Goal: Navigation & Orientation: Go to known website

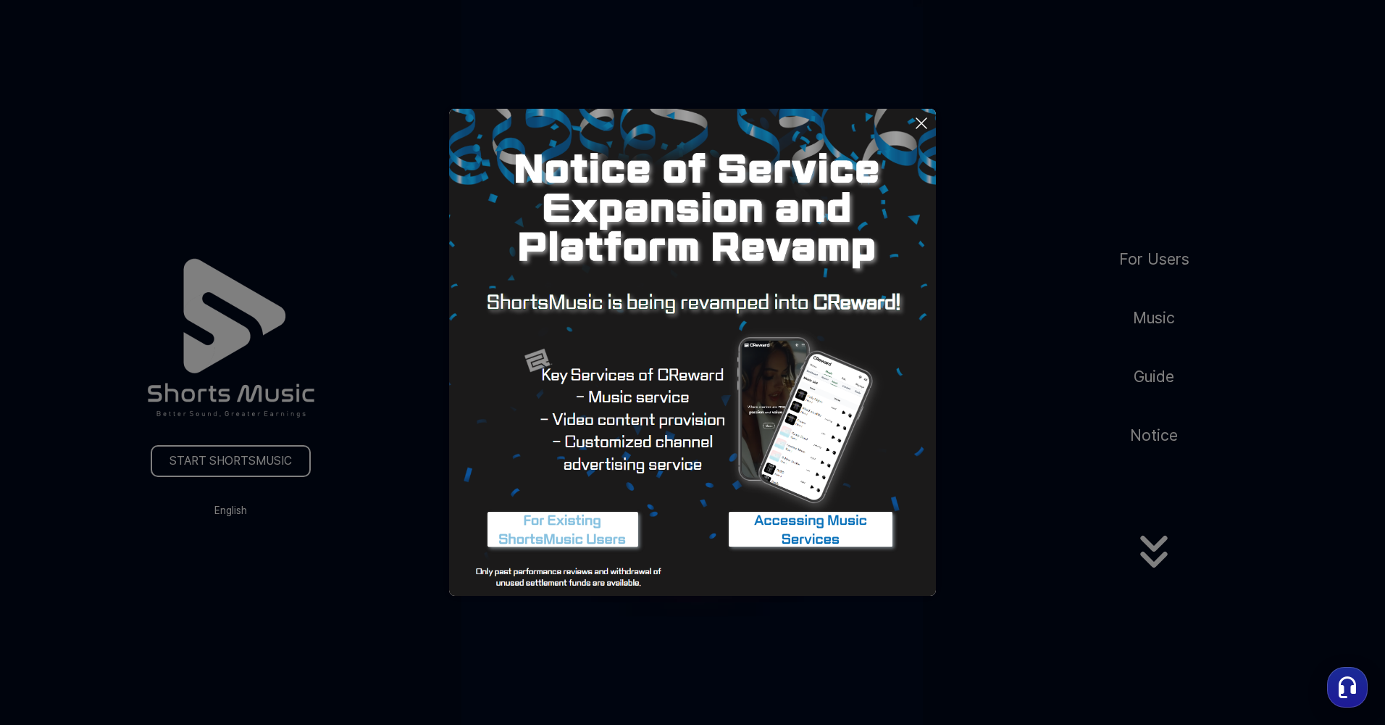
click at [925, 122] on icon at bounding box center [921, 122] width 17 height 17
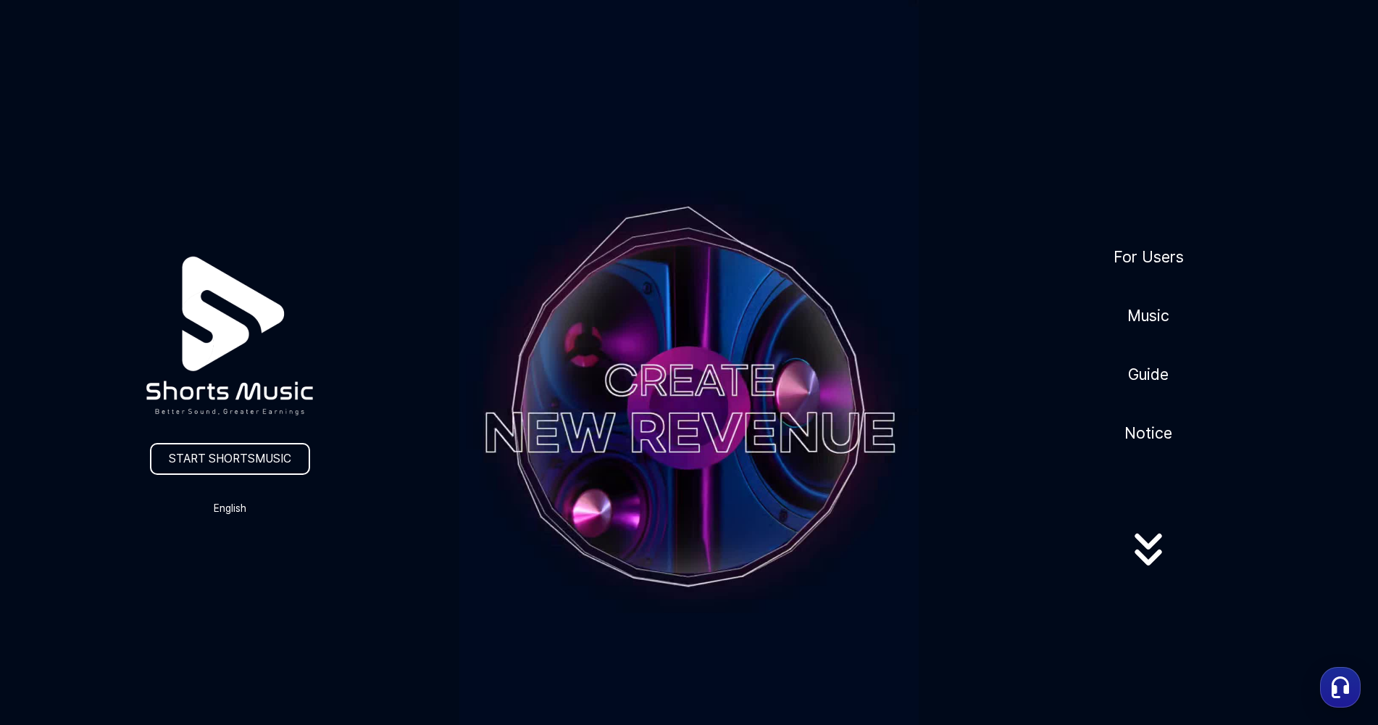
click at [222, 476] on div "START SHORTSMUSIC English" at bounding box center [229, 367] width 459 height 301
click at [229, 465] on link "START SHORTSMUSIC" at bounding box center [230, 459] width 160 height 32
click at [260, 450] on link "START SHORTSMUSIC" at bounding box center [230, 459] width 160 height 32
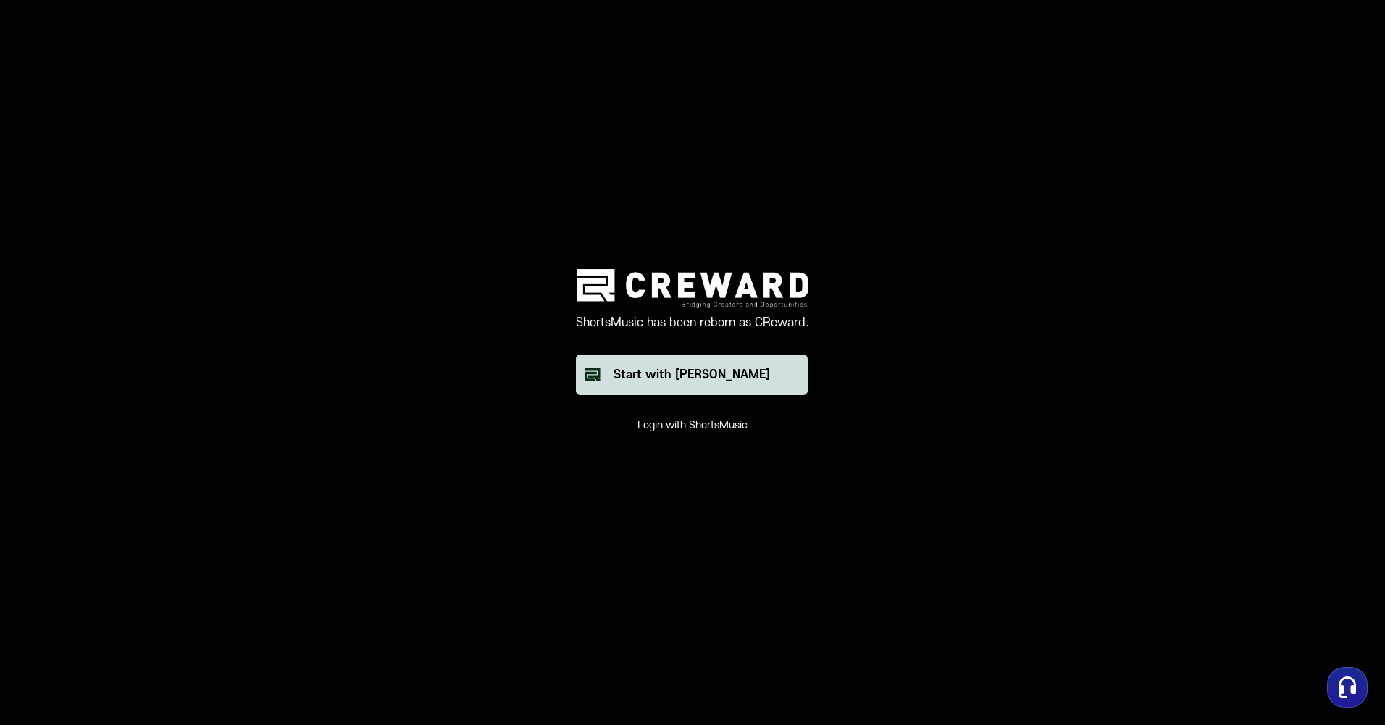
click at [614, 373] on button "Start with [PERSON_NAME]" at bounding box center [692, 374] width 232 height 41
drag, startPoint x: 556, startPoint y: 374, endPoint x: 542, endPoint y: 372, distance: 14.6
